Goal: Find specific page/section: Find specific page/section

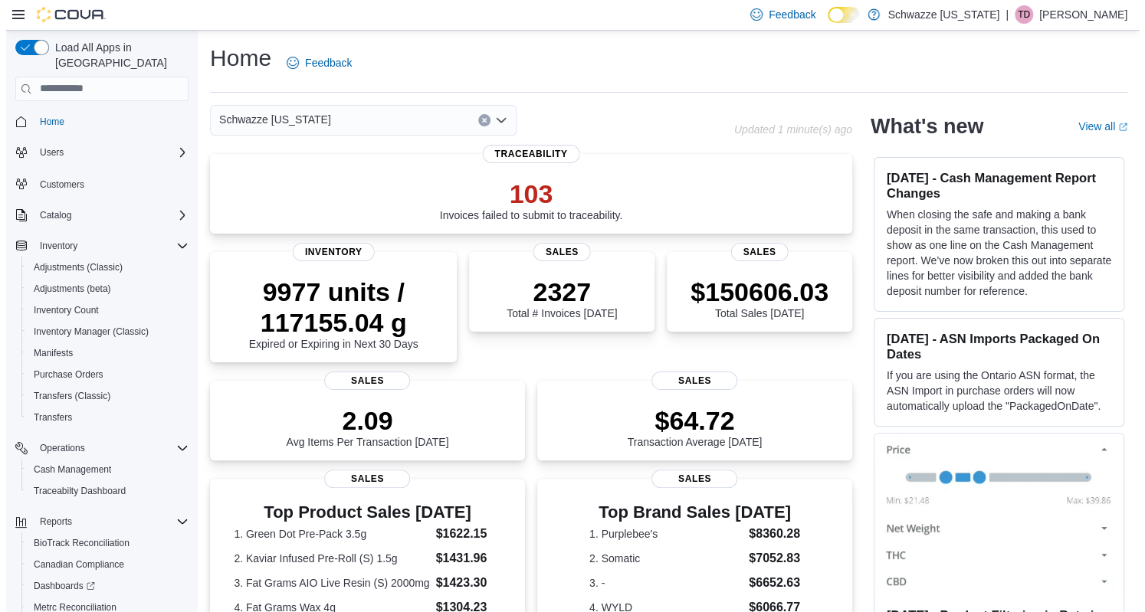
scroll to position [83, 0]
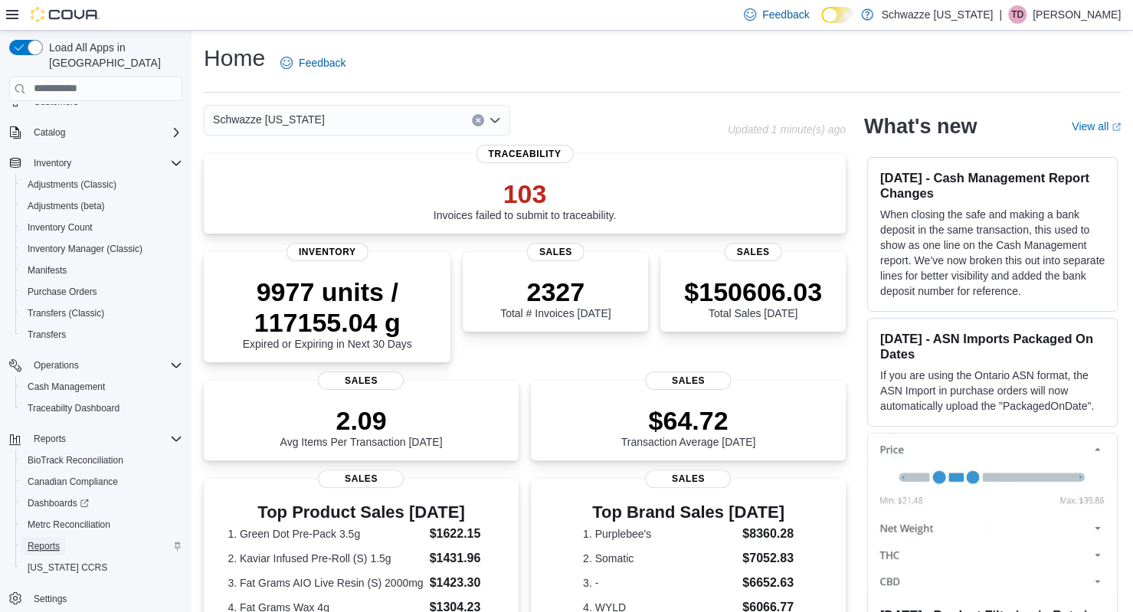
click at [44, 537] on span "Reports" at bounding box center [44, 546] width 32 height 18
